Goal: Information Seeking & Learning: Learn about a topic

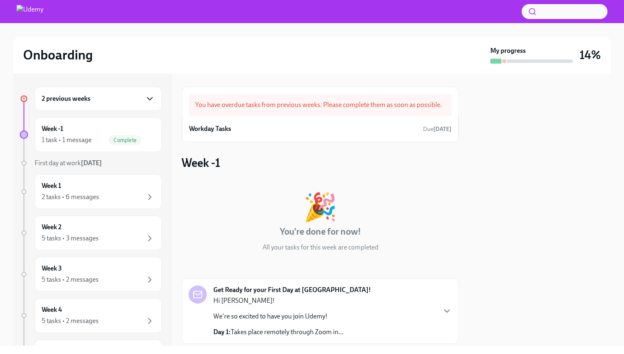
click at [150, 102] on icon "button" at bounding box center [150, 99] width 10 height 10
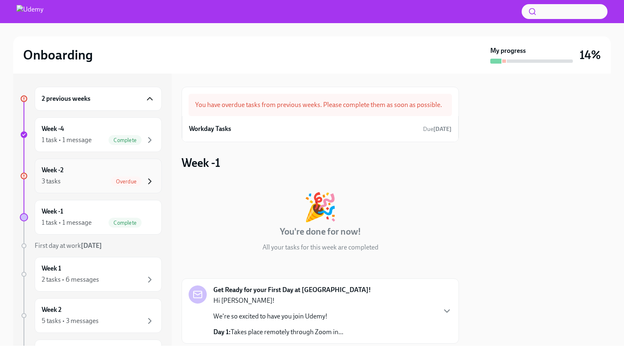
click at [149, 180] on icon "button" at bounding box center [150, 181] width 2 height 5
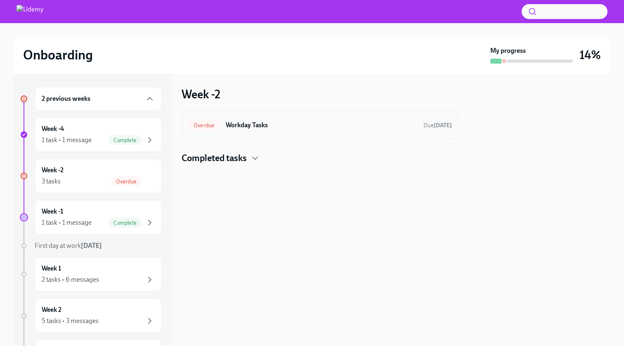
click at [232, 131] on div "Overdue Workday Tasks Due [DATE]" at bounding box center [320, 124] width 263 height 13
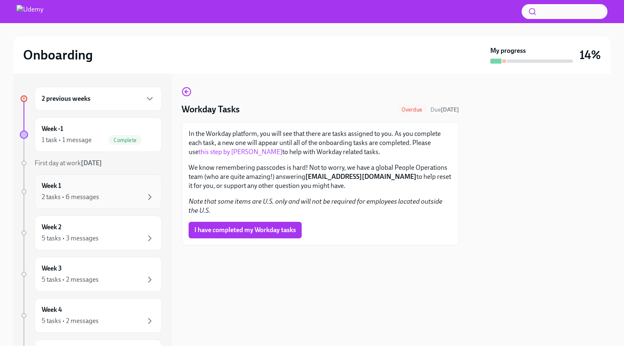
click at [136, 198] on div "2 tasks • 6 messages" at bounding box center [98, 197] width 113 height 10
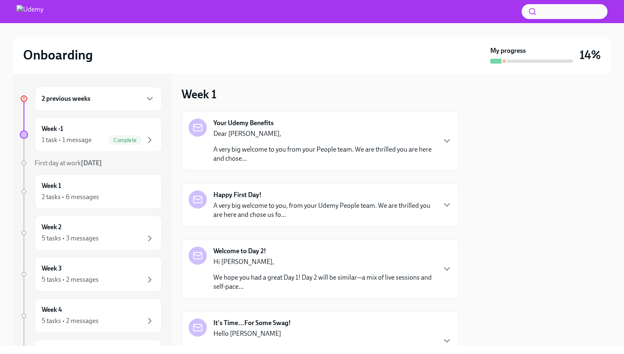
click at [250, 149] on p "A very big welcome to you from your People team. We are thrilled you are here a…" at bounding box center [324, 154] width 222 height 18
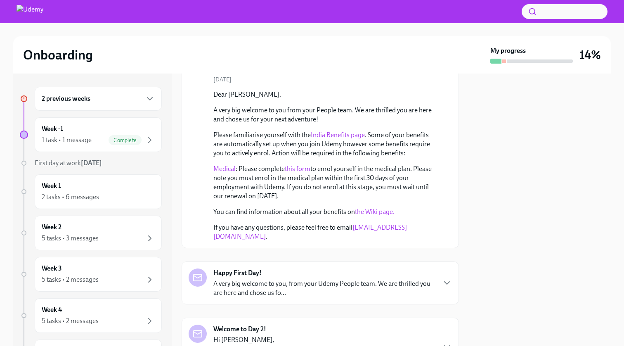
scroll to position [65, 0]
click at [301, 166] on link "this form" at bounding box center [298, 168] width 26 height 8
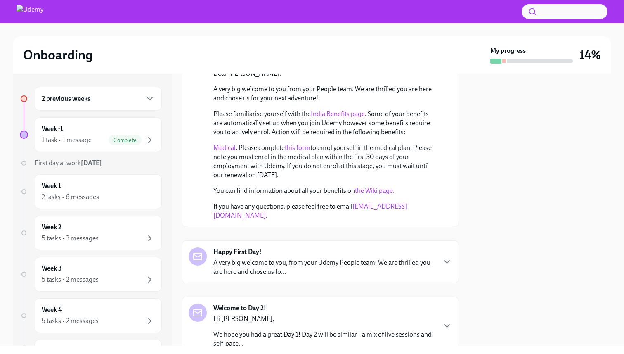
scroll to position [103, 0]
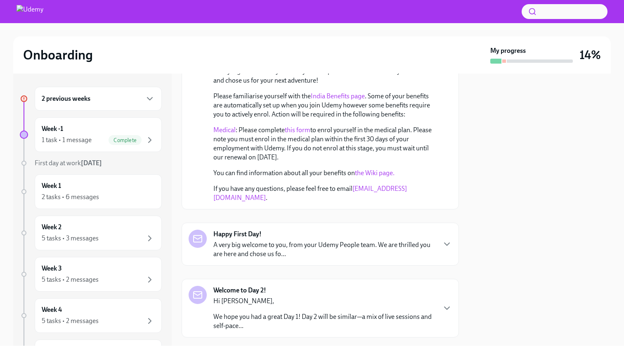
click at [376, 173] on link "the Wiki page." at bounding box center [375, 173] width 40 height 8
click at [370, 230] on div "Happy First Day! A very big welcome to you, from your Udemy People team. We are…" at bounding box center [324, 243] width 222 height 29
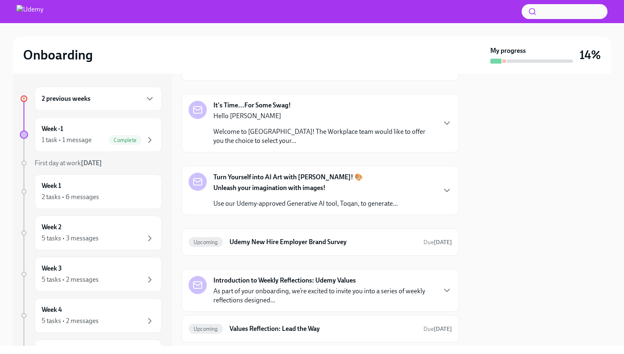
scroll to position [643, 0]
click at [370, 144] on div "Hello [PERSON_NAME] Welcome to Udemy! The Workplace team would like to offer yo…" at bounding box center [324, 128] width 222 height 34
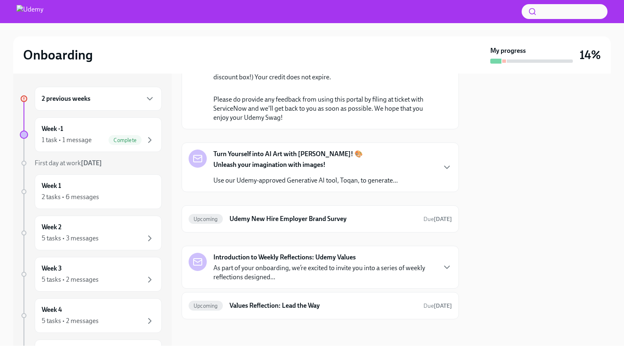
scroll to position [875, 0]
click at [382, 31] on link "the swag portal." at bounding box center [323, 22] width 220 height 17
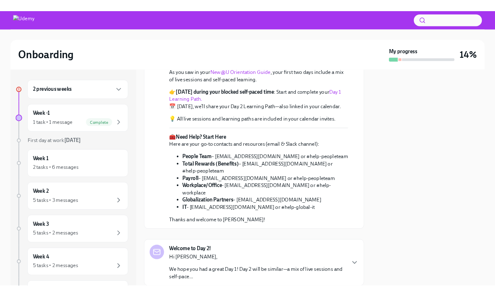
scroll to position [371, 0]
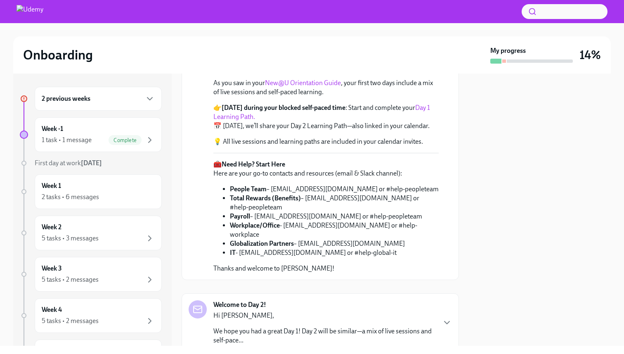
click at [421, 121] on link "Day 1 Learning Path." at bounding box center [321, 112] width 217 height 17
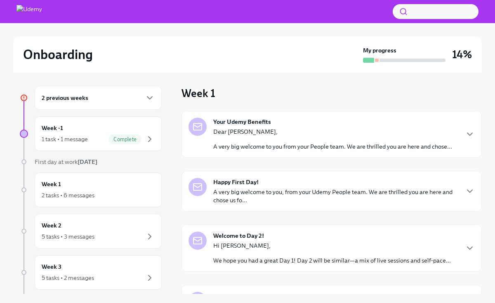
click at [278, 143] on p "A very big welcome to you from your People team. We are thrilled you are here a…" at bounding box center [332, 146] width 239 height 8
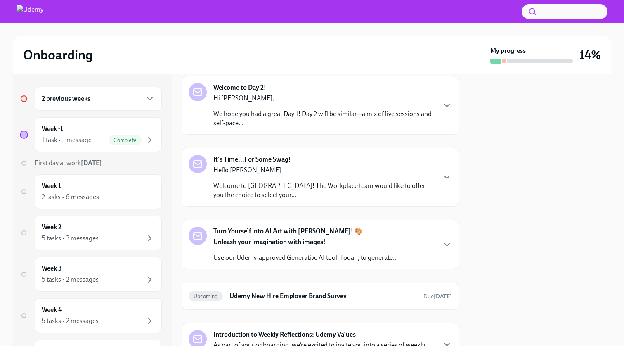
scroll to position [165, 0]
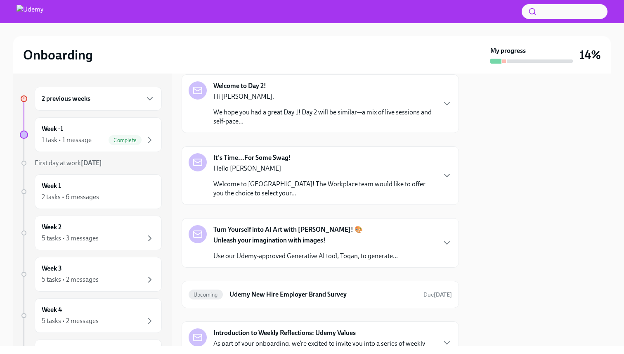
click at [308, 250] on div "Unleash your imagination with images! Use our Udemy-approved Generative AI tool…" at bounding box center [305, 248] width 184 height 25
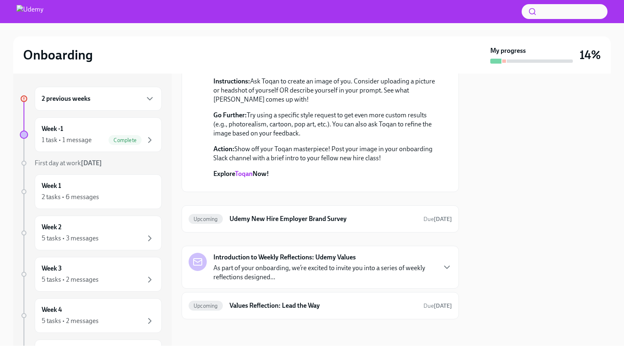
scroll to position [413, 0]
click at [250, 170] on link "Toqan" at bounding box center [244, 174] width 18 height 8
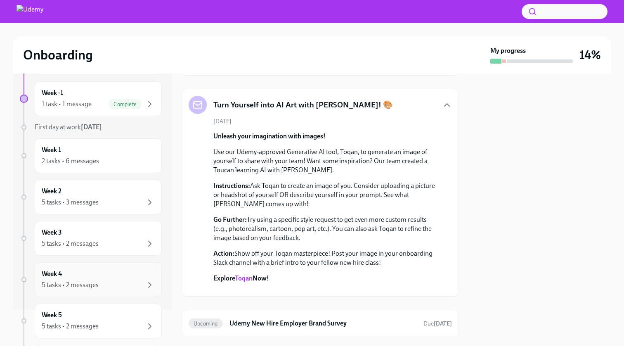
scroll to position [0, 0]
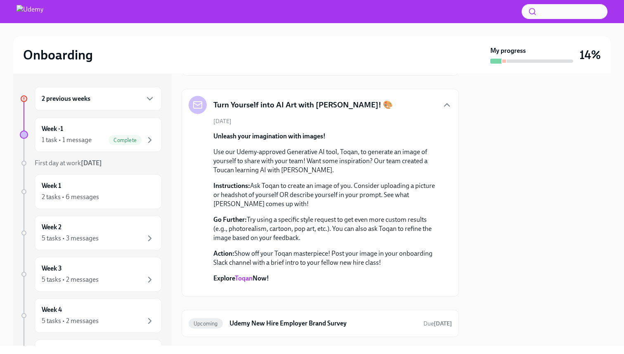
click at [99, 95] on div "2 previous weeks" at bounding box center [98, 99] width 113 height 10
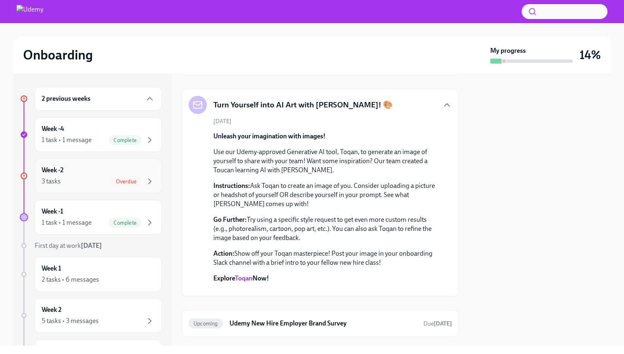
click at [111, 182] on div "3 tasks Overdue" at bounding box center [98, 181] width 113 height 10
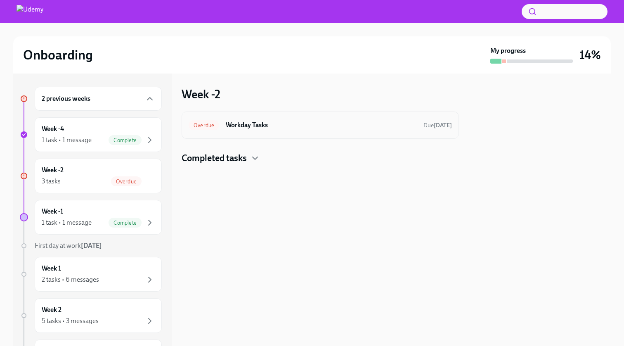
click at [239, 128] on h6 "Workday Tasks" at bounding box center [321, 125] width 191 height 9
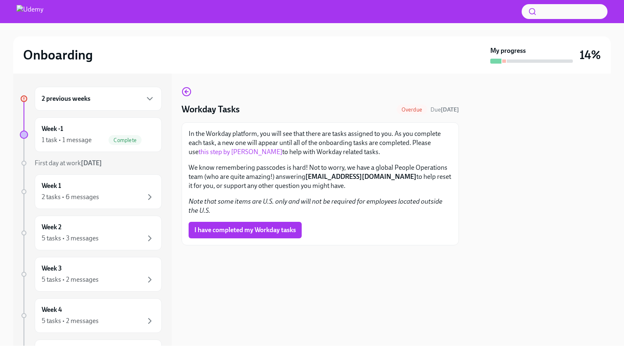
click at [141, 102] on div "2 previous weeks" at bounding box center [98, 99] width 113 height 10
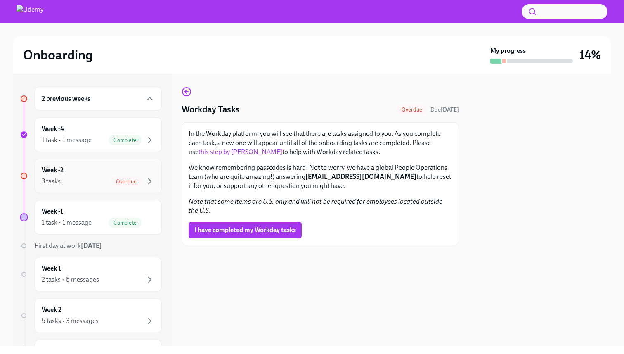
click at [131, 179] on span "Overdue" at bounding box center [126, 181] width 31 height 6
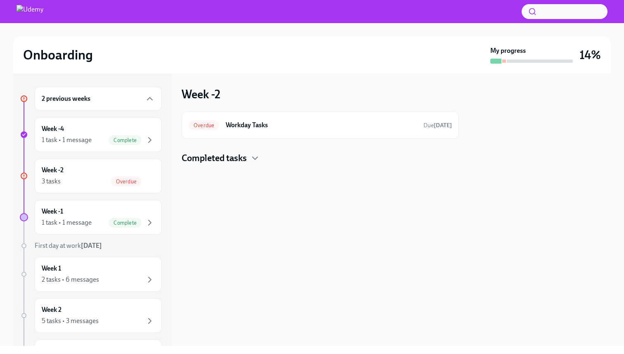
click at [236, 161] on h4 "Completed tasks" at bounding box center [214, 158] width 65 height 12
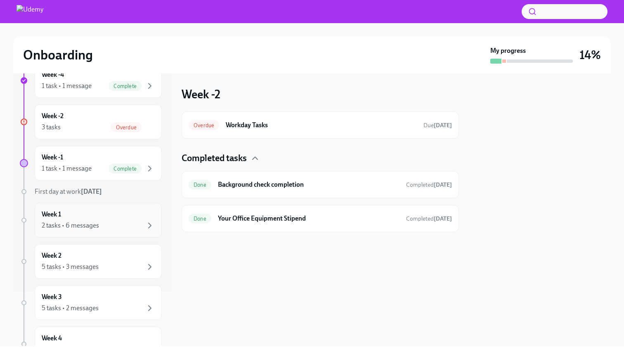
scroll to position [54, 0]
click at [102, 228] on div "2 tasks • 6 messages" at bounding box center [98, 225] width 113 height 10
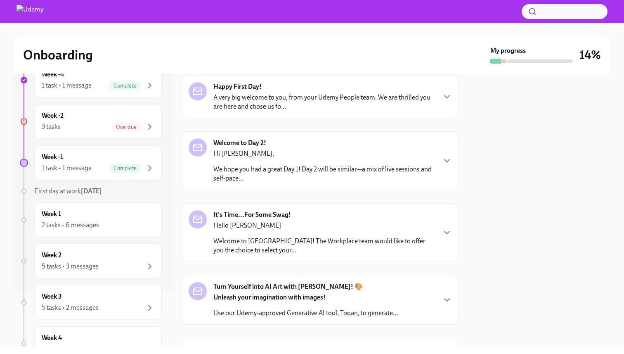
scroll to position [109, 0]
click at [256, 165] on p "We hope you had a great Day 1! Day 2 will be similar—a mix of live sessions and…" at bounding box center [324, 172] width 222 height 18
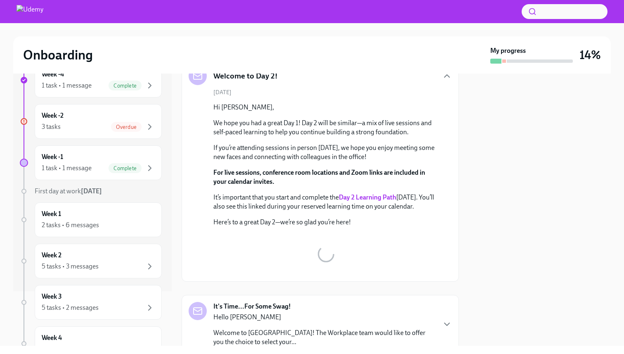
scroll to position [183, 0]
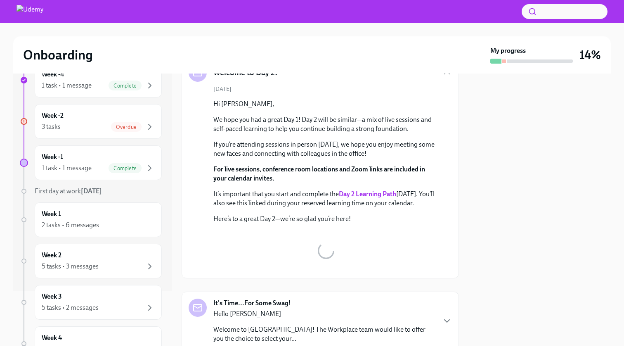
click at [373, 194] on strong "Day 2 Learning Path" at bounding box center [367, 194] width 57 height 8
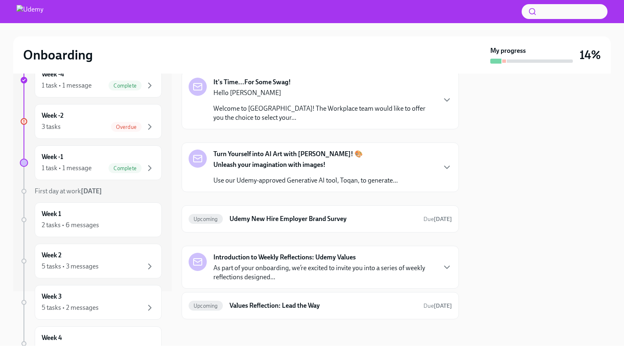
scroll to position [457, 0]
click at [280, 268] on p "As part of your onboarding, we’re excited to invite you into a series of weekly…" at bounding box center [324, 272] width 222 height 18
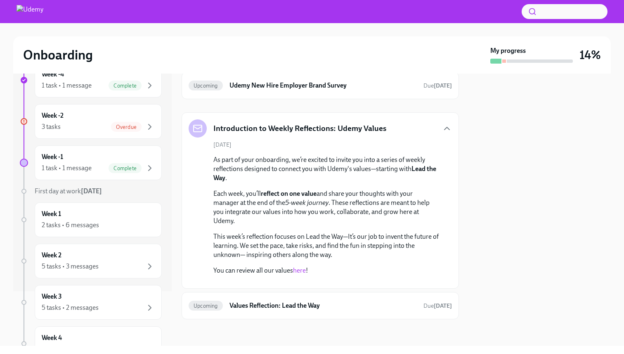
scroll to position [633, 0]
click at [302, 266] on link "here" at bounding box center [299, 270] width 13 height 8
